Goal: Information Seeking & Learning: Learn about a topic

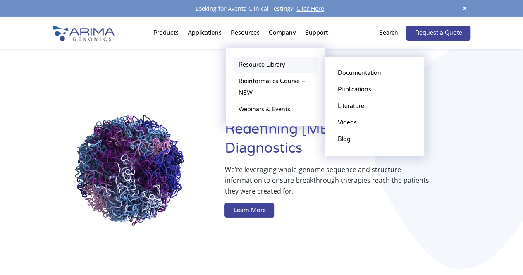
click at [255, 64] on link "Resource Library" at bounding box center [275, 65] width 83 height 17
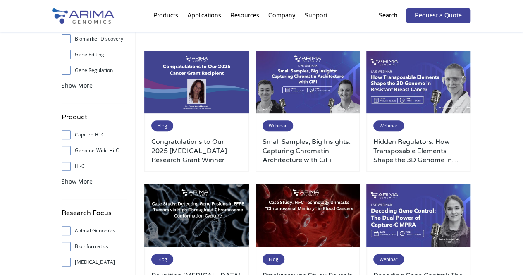
scroll to position [82, 0]
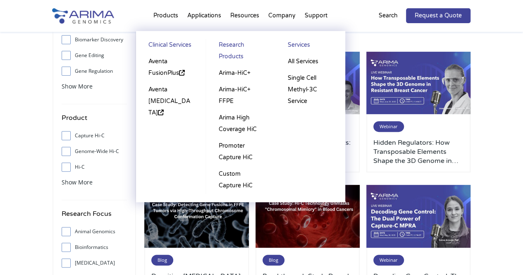
click at [169, 16] on li "Products Clinical Services Aventa FusionPlus Aventa Lymphoma Research Products …" at bounding box center [166, 17] width 34 height 28
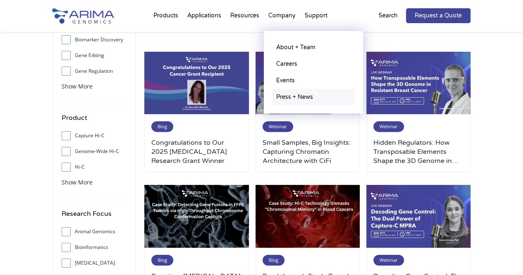
click at [287, 94] on link "Press + News" at bounding box center [313, 97] width 83 height 17
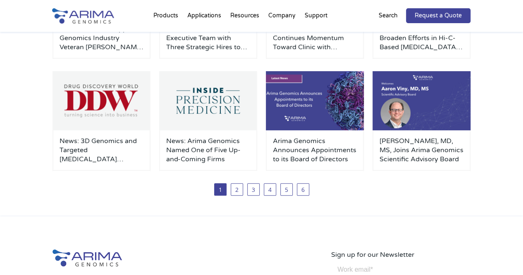
scroll to position [148, 0]
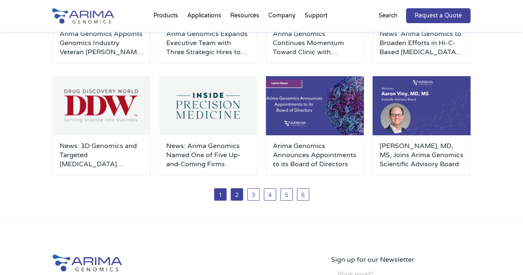
click at [238, 197] on link "2" at bounding box center [237, 194] width 12 height 12
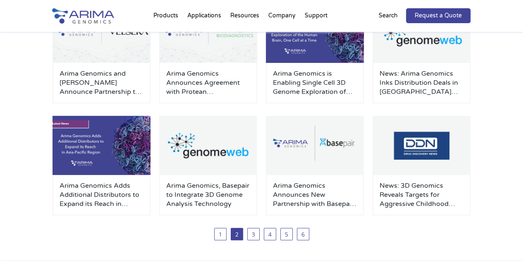
scroll to position [107, 0]
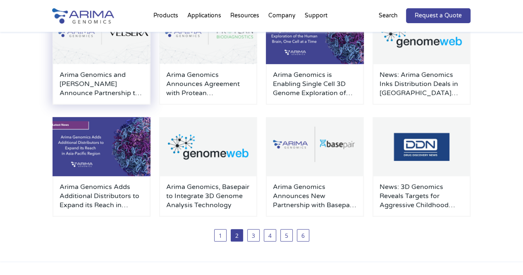
click at [110, 83] on h3 "Arima Genomics and [PERSON_NAME] Announce Partnership to Enable Broad Adoption …" at bounding box center [102, 83] width 84 height 27
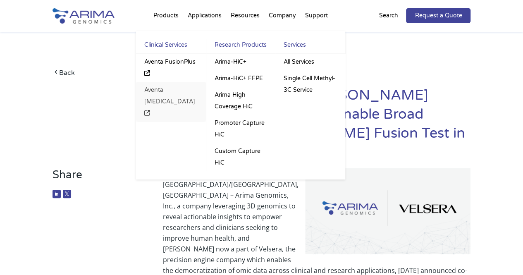
click at [168, 87] on link "Aventa [MEDICAL_DATA]" at bounding box center [171, 102] width 70 height 40
